Goal: Entertainment & Leisure: Consume media (video, audio)

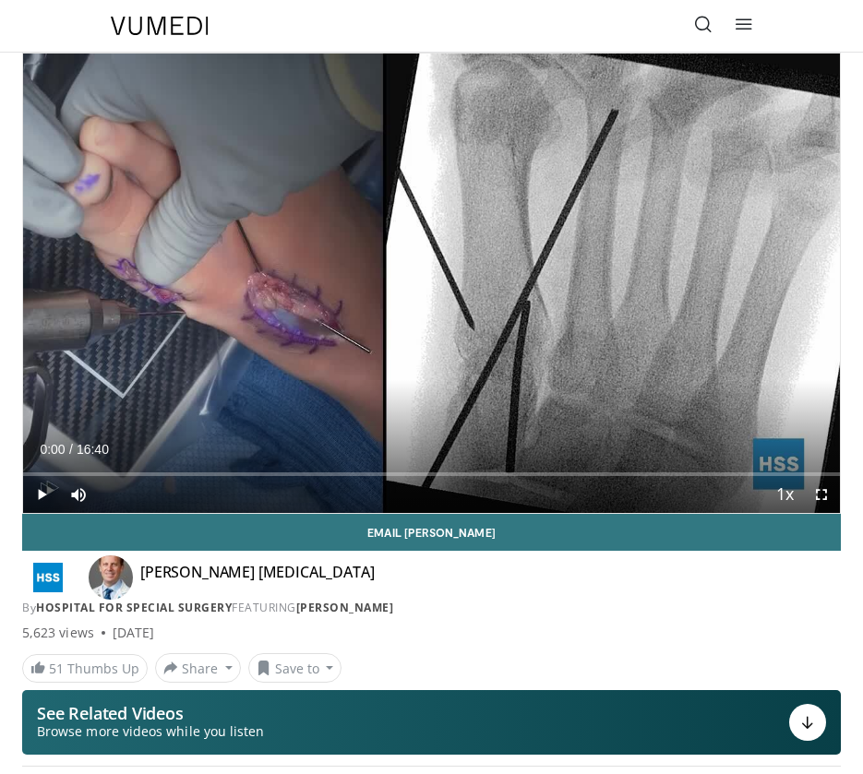
click at [42, 496] on span "Video Player" at bounding box center [41, 494] width 37 height 37
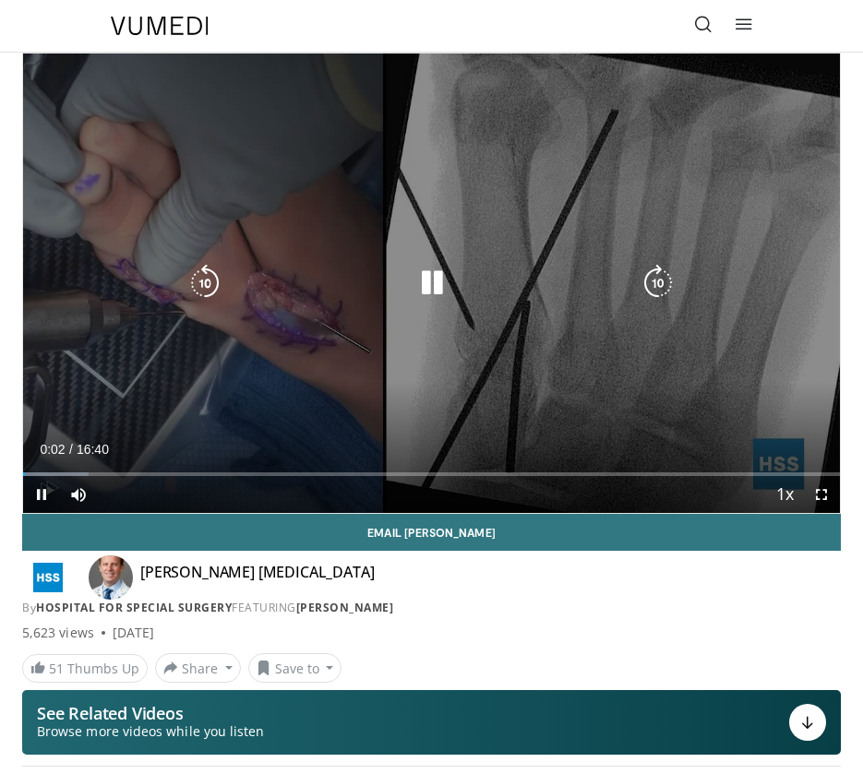
click at [652, 269] on icon "Video Player" at bounding box center [658, 283] width 37 height 37
click at [657, 291] on icon "Video Player" at bounding box center [658, 283] width 37 height 37
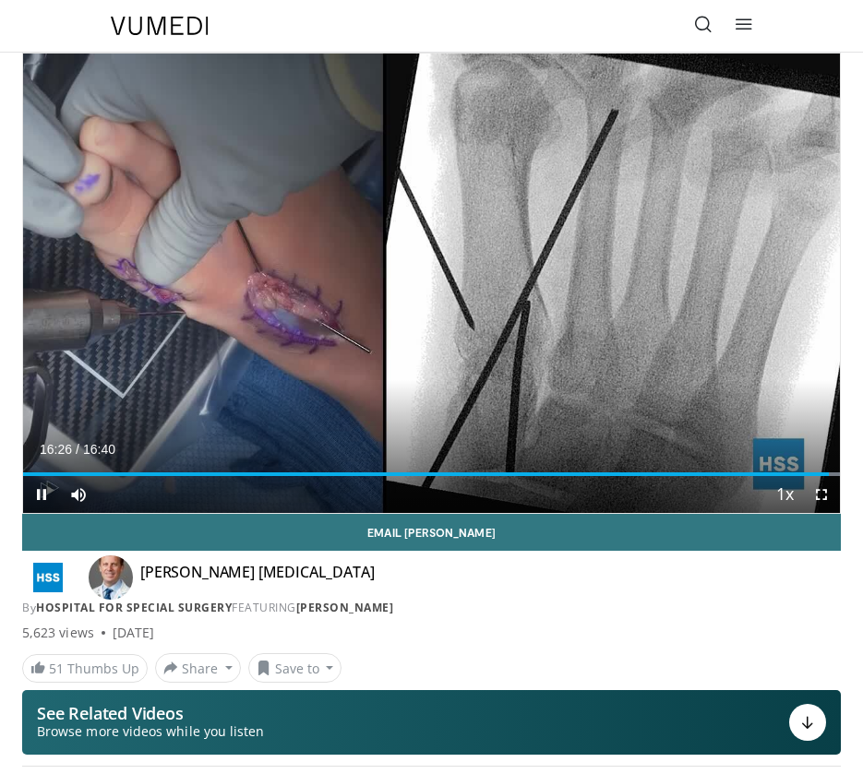
click at [591, 493] on div "10 seconds Tap to unmute" at bounding box center [431, 284] width 817 height 460
click at [44, 496] on span "Video Player" at bounding box center [41, 494] width 37 height 37
click at [40, 489] on span "Video Player" at bounding box center [41, 494] width 37 height 37
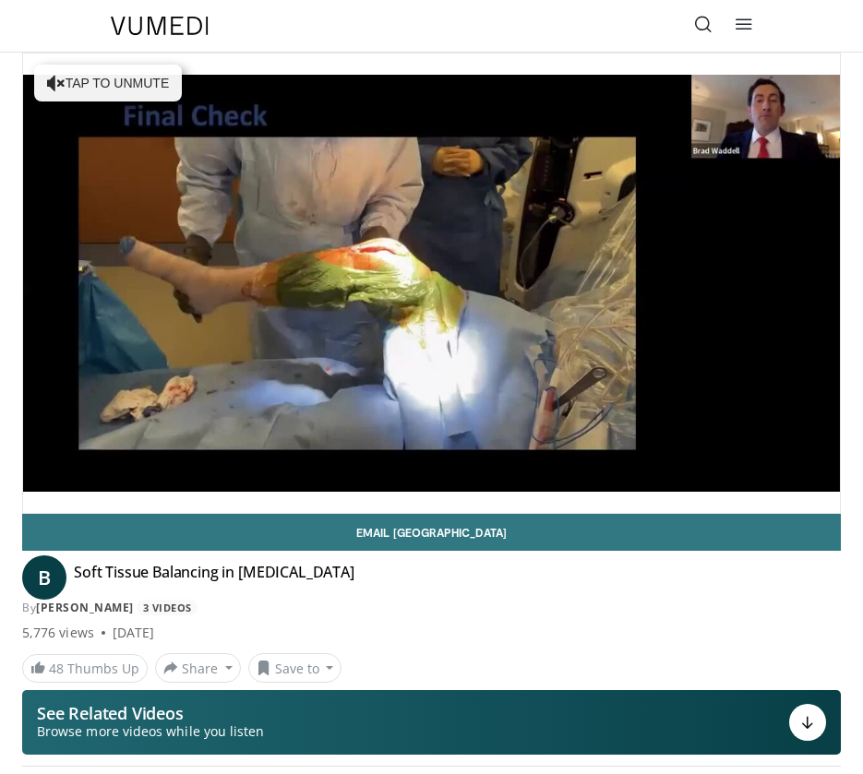
click at [45, 494] on div "10 seconds Tap to unmute" at bounding box center [431, 284] width 817 height 460
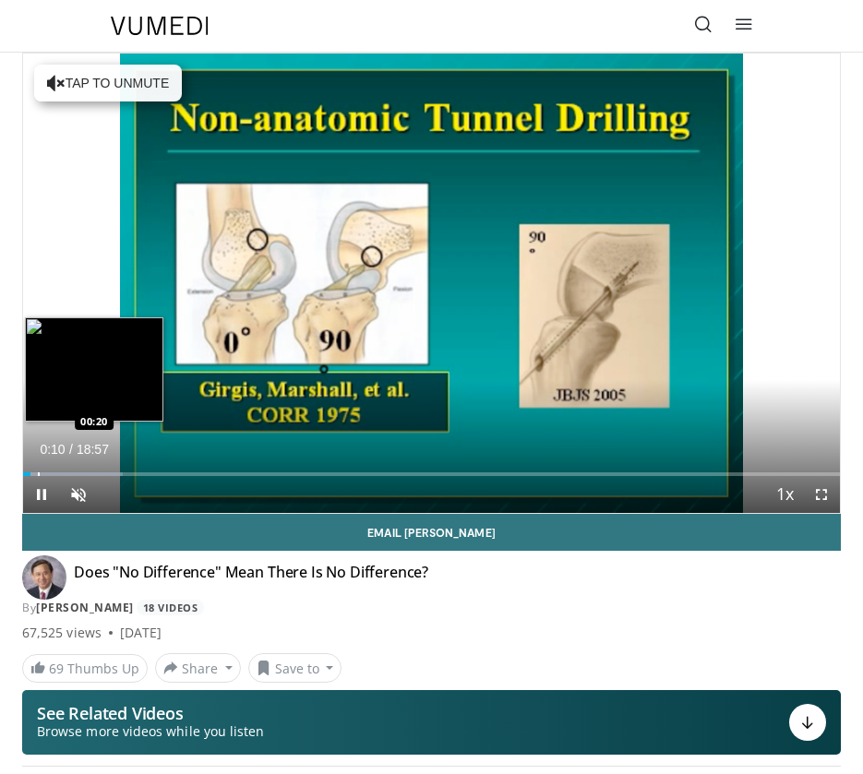
click at [38, 473] on div "Progress Bar" at bounding box center [39, 475] width 2 height 4
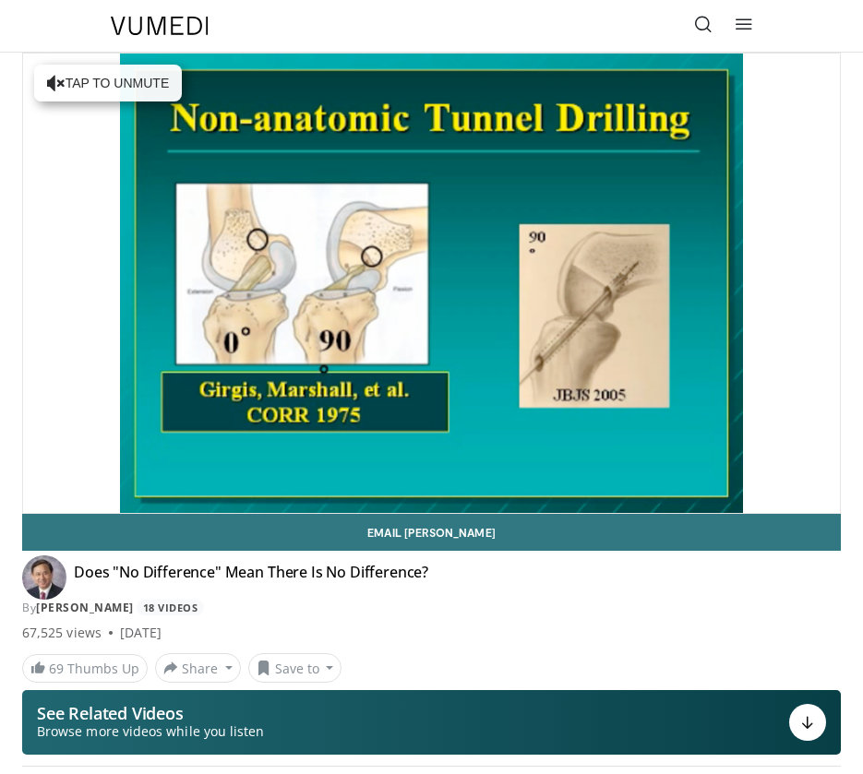
click at [60, 474] on div "10 seconds Tap to unmute" at bounding box center [431, 284] width 817 height 460
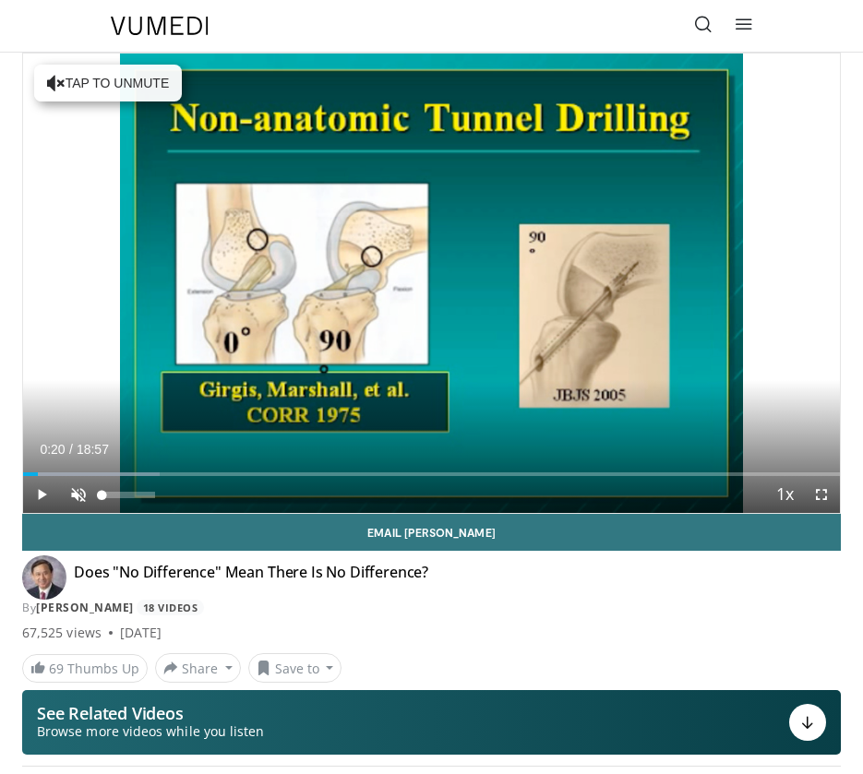
click at [87, 477] on span "Video Player" at bounding box center [78, 494] width 37 height 37
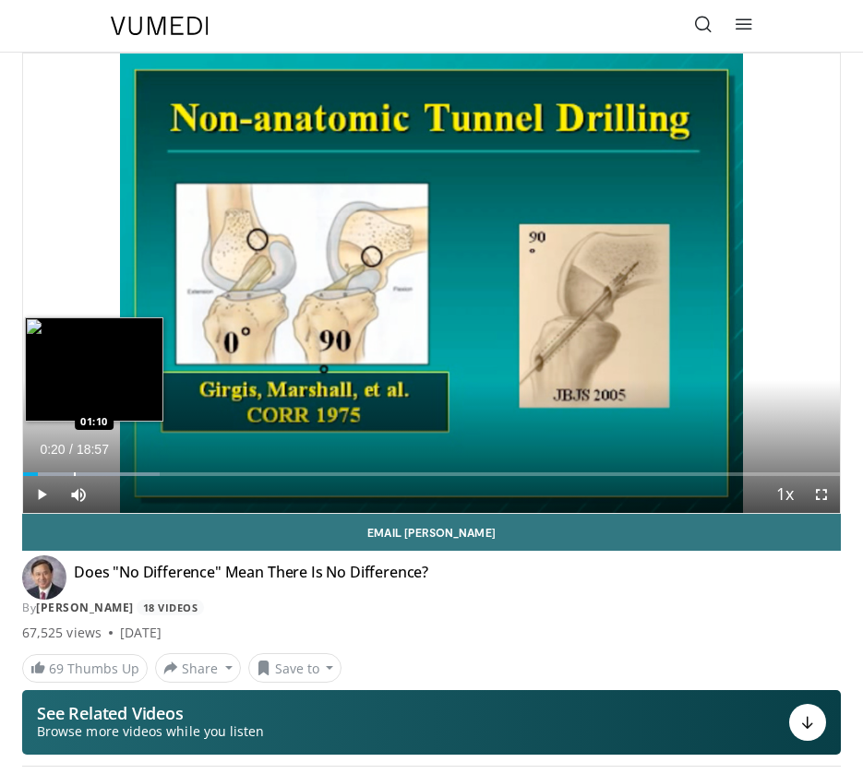
click at [74, 472] on div "Loaded : 16.69% 00:20 01:10" at bounding box center [431, 468] width 817 height 18
click at [90, 469] on div "Loaded : 16.69% 01:10 01:32" at bounding box center [431, 468] width 817 height 18
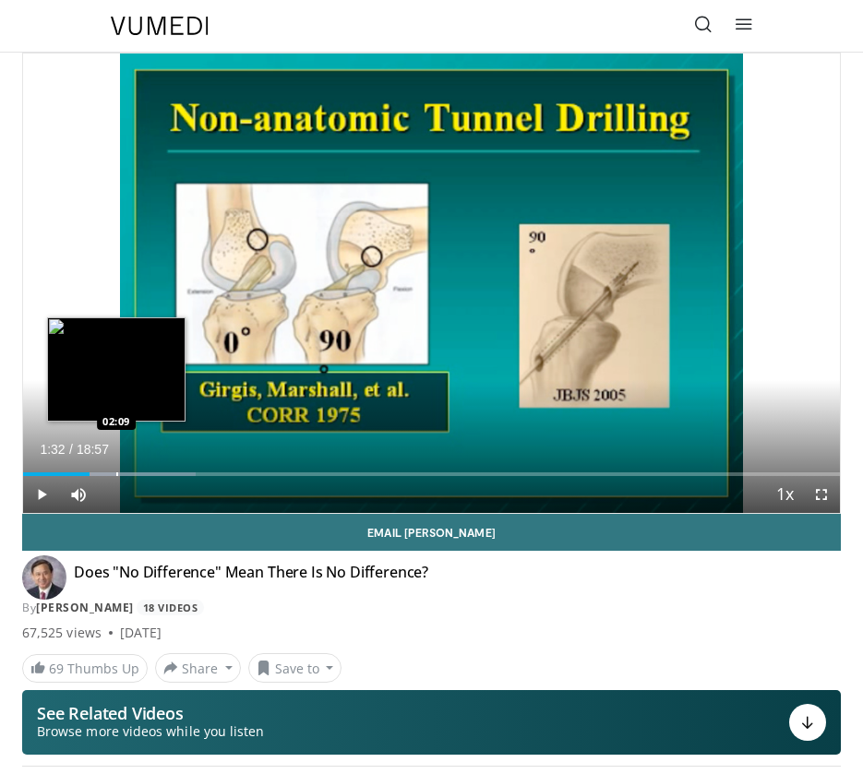
click at [119, 462] on div "Loaded : 21.08% 01:32 02:09" at bounding box center [431, 468] width 817 height 18
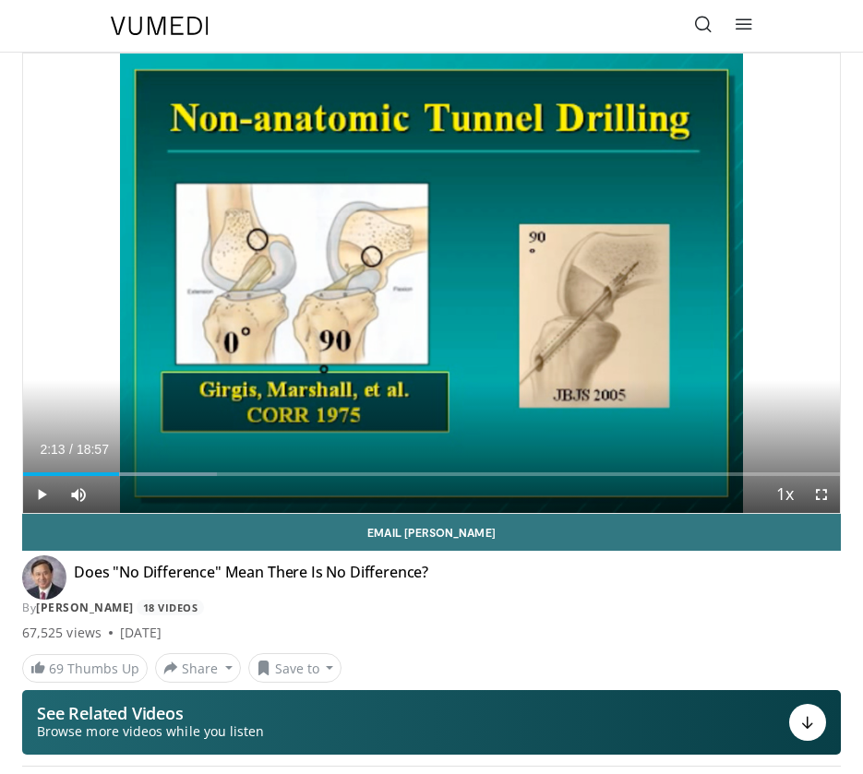
click at [119, 462] on div "Loaded : 23.72% 02:13 02:09" at bounding box center [431, 468] width 817 height 18
click at [42, 497] on span "Video Player" at bounding box center [41, 494] width 37 height 37
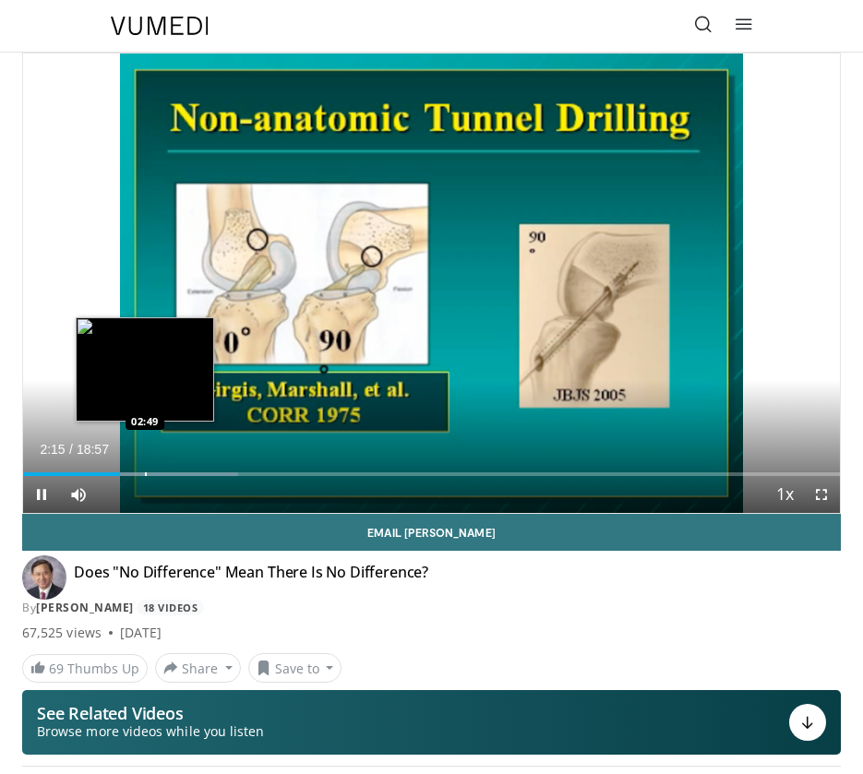
click at [146, 475] on div "Progress Bar" at bounding box center [146, 475] width 2 height 4
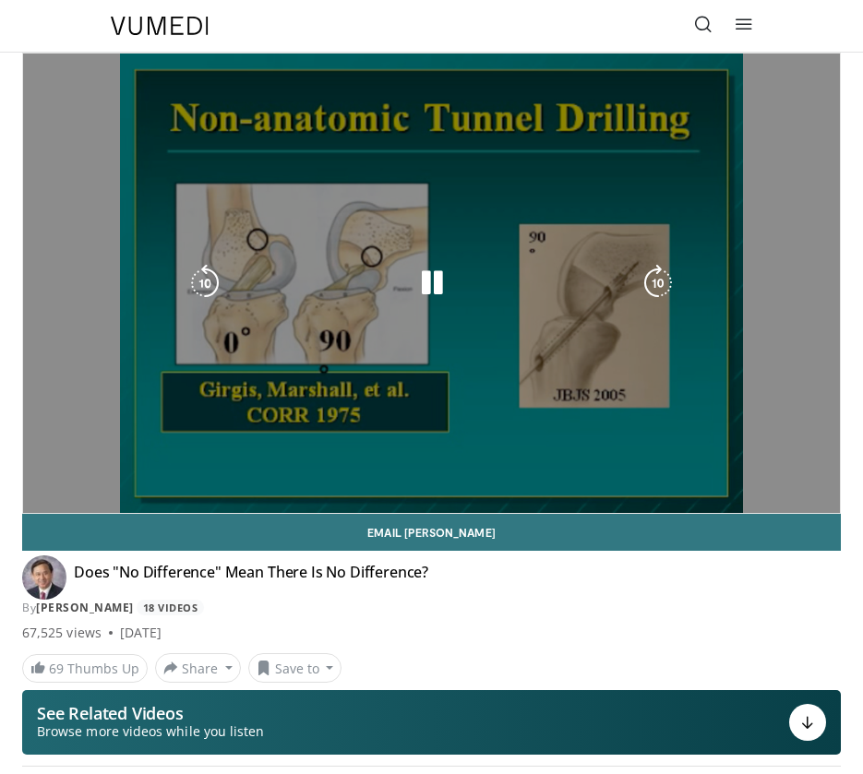
click at [209, 496] on div "Loaded : 27.85% 02:51 02:49" at bounding box center [431, 505] width 817 height 18
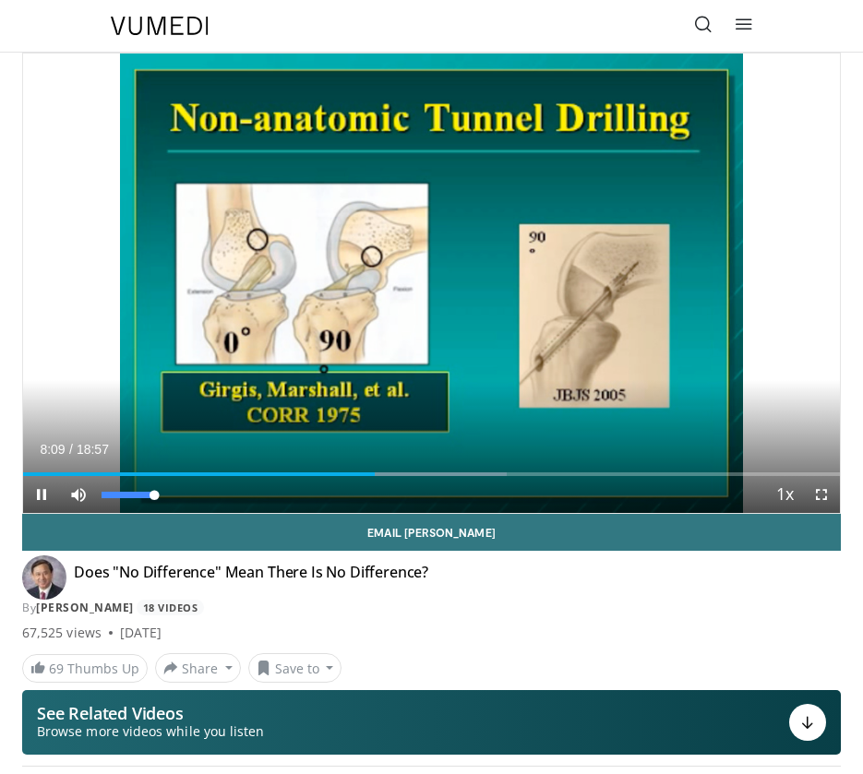
click at [81, 495] on span "Video Player" at bounding box center [78, 494] width 37 height 37
click at [312, 495] on div "Current Time 8:10 / Duration 18:57 Pause Skip Backward Skip Forward Unmute 72% …" at bounding box center [431, 494] width 817 height 37
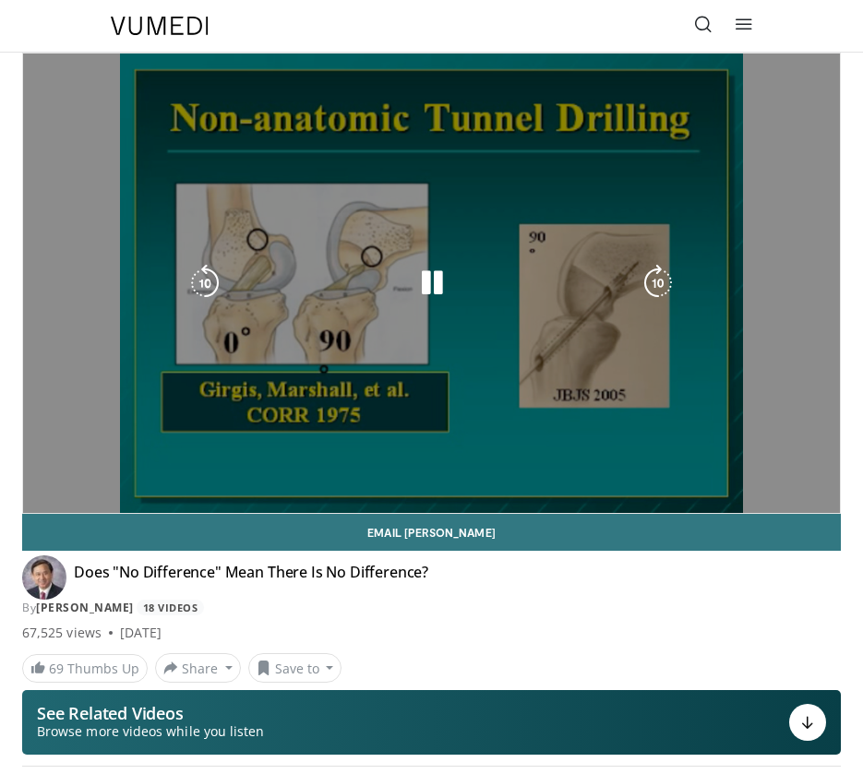
click at [558, 513] on div "Current Time 11:04 / Duration 18:57 Pause Skip Backward Skip Forward Unmute 72%…" at bounding box center [431, 531] width 817 height 37
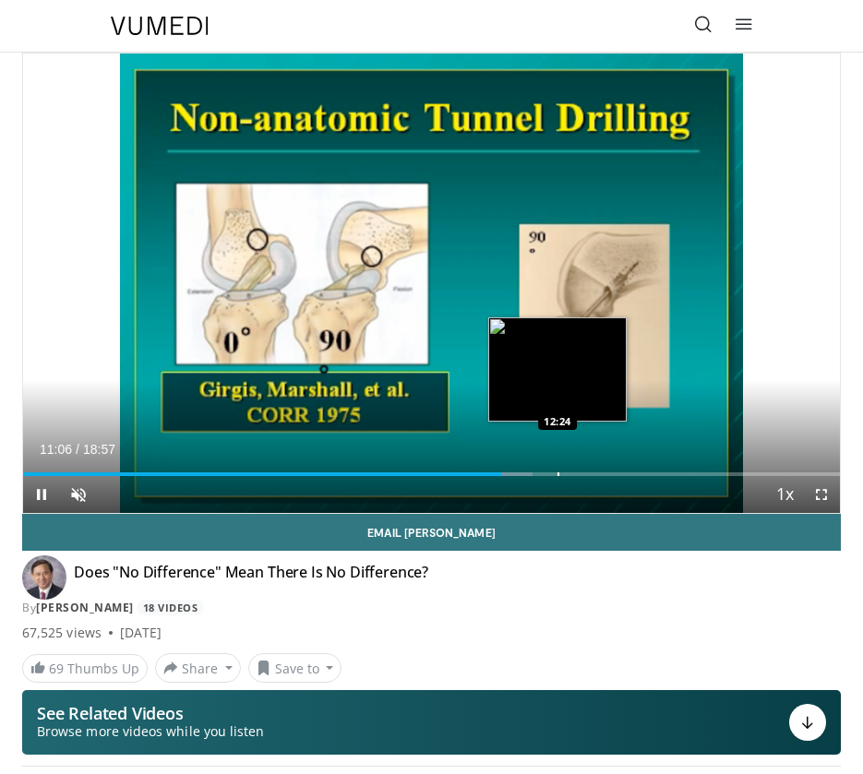
click at [557, 474] on div "Progress Bar" at bounding box center [558, 475] width 2 height 4
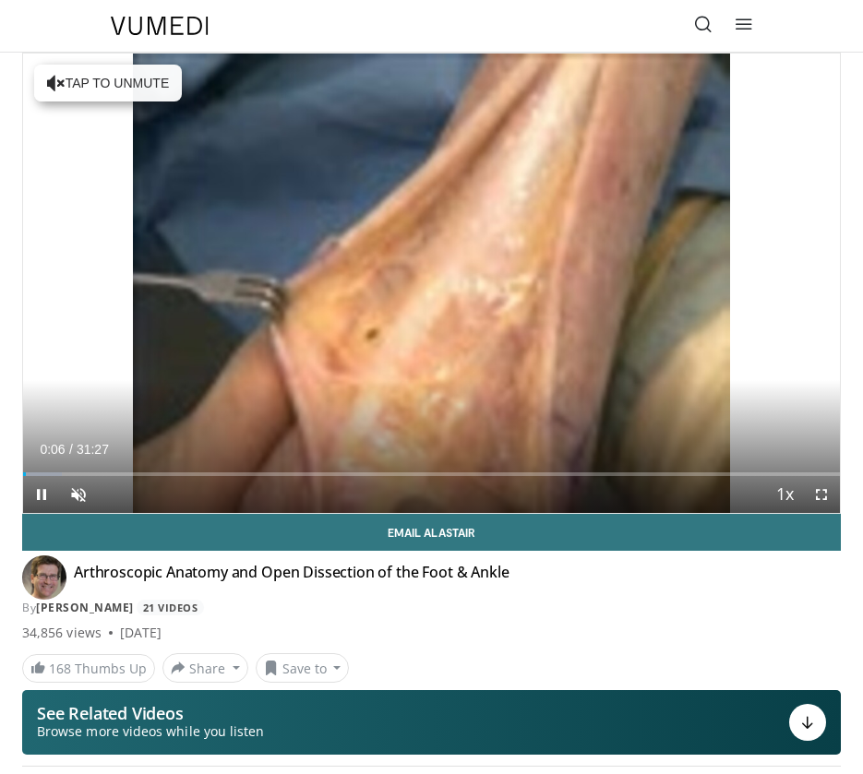
click at [438, 496] on div "Current Time 0:06 / Duration 31:27 Pause Skip Backward Skip Forward Unmute Load…" at bounding box center [431, 494] width 817 height 37
click at [452, 494] on div "Current Time 0:10 / Duration 31:27 Pause Skip Backward Skip Forward Unmute Load…" at bounding box center [431, 494] width 817 height 37
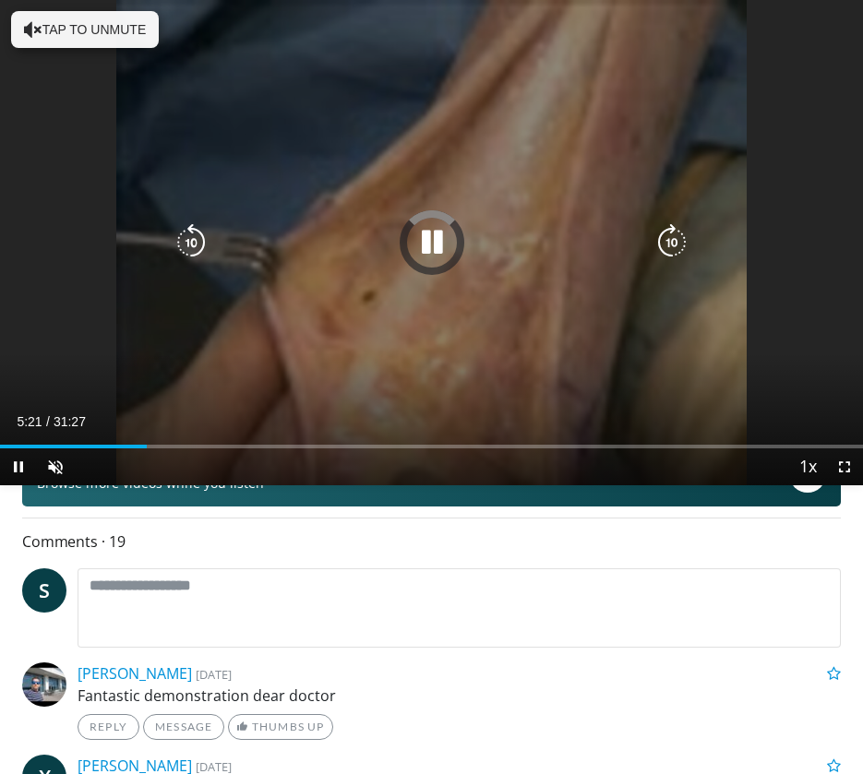
scroll to position [383, 0]
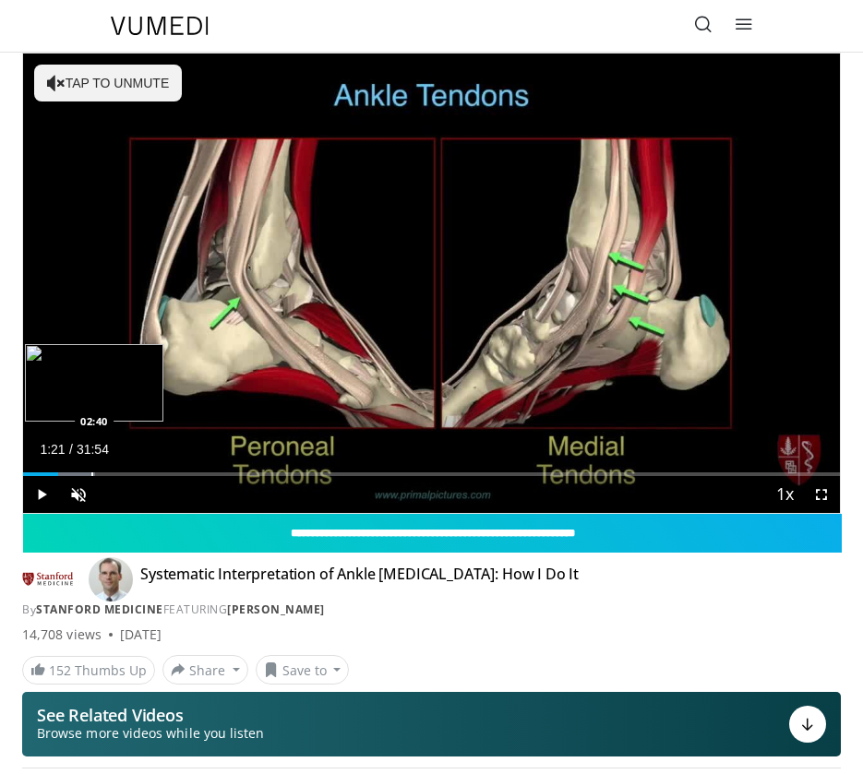
click at [91, 473] on div "Progress Bar" at bounding box center [92, 475] width 2 height 4
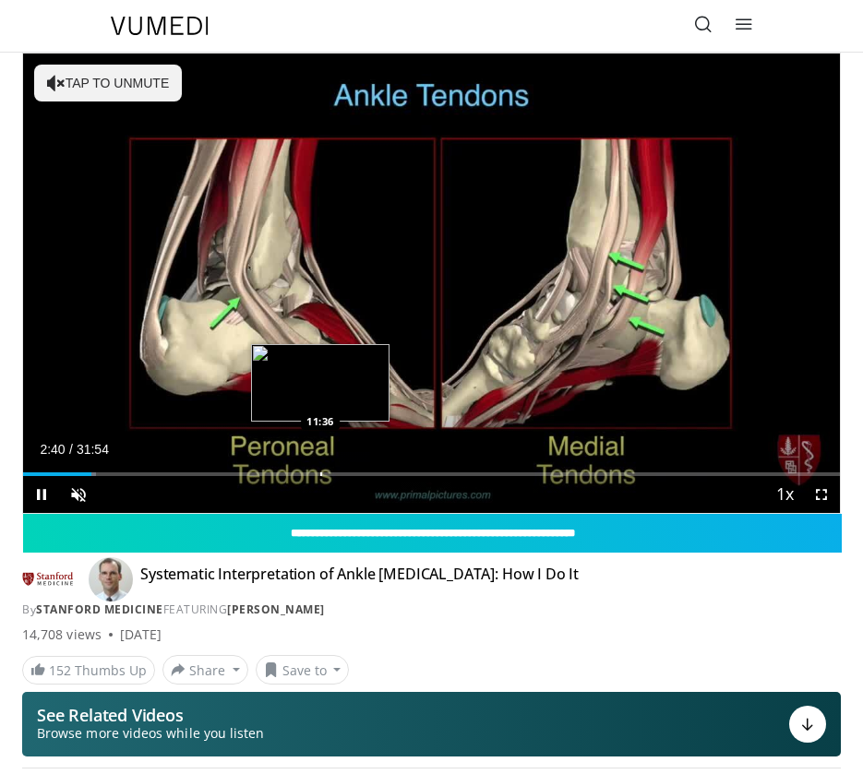
click at [320, 469] on div "Loaded : 8.88% 02:40 11:36" at bounding box center [431, 468] width 817 height 18
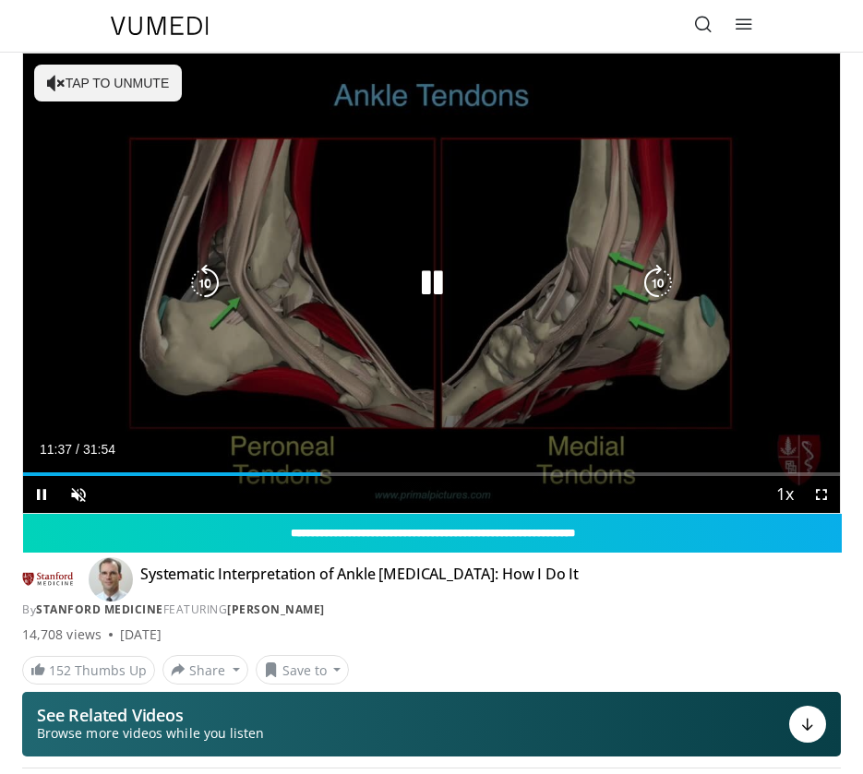
click at [435, 244] on div "10 seconds Tap to unmute" at bounding box center [431, 284] width 817 height 460
click at [435, 281] on icon "Video Player" at bounding box center [431, 283] width 37 height 37
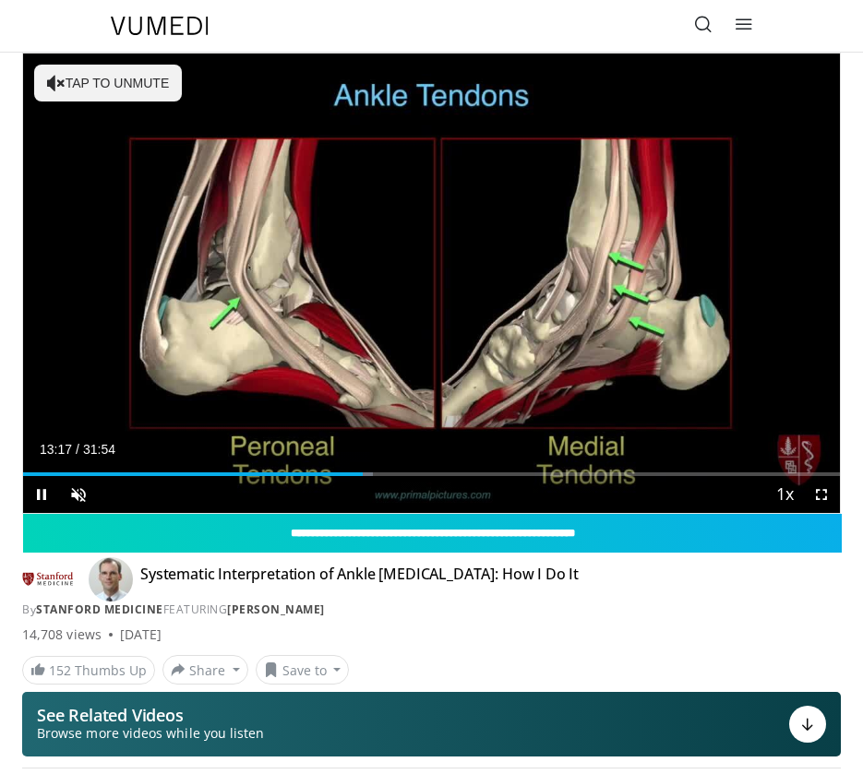
click at [42, 493] on span "Video Player" at bounding box center [41, 494] width 37 height 37
